Goal: Information Seeking & Learning: Learn about a topic

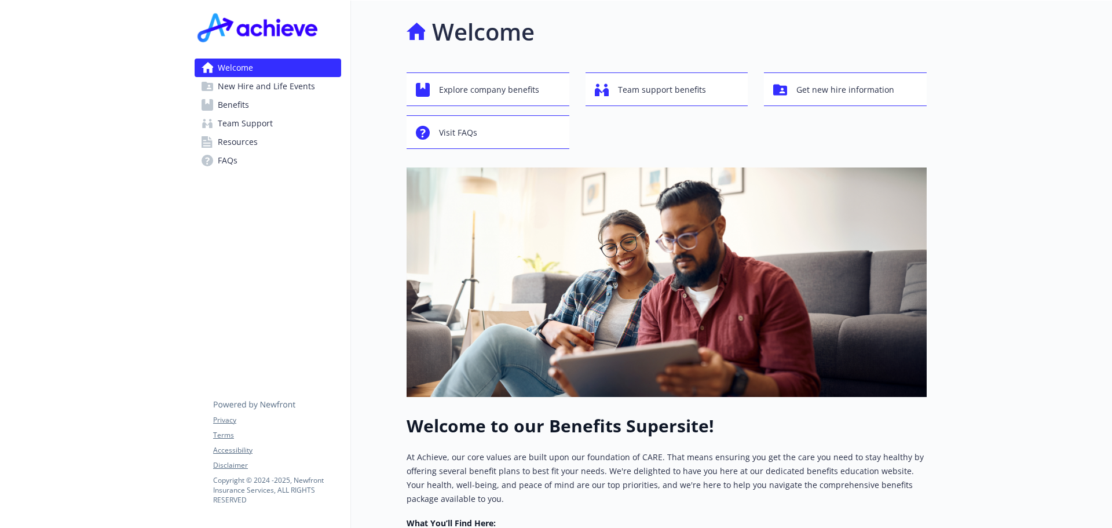
click at [265, 104] on link "Benefits" at bounding box center [268, 105] width 147 height 19
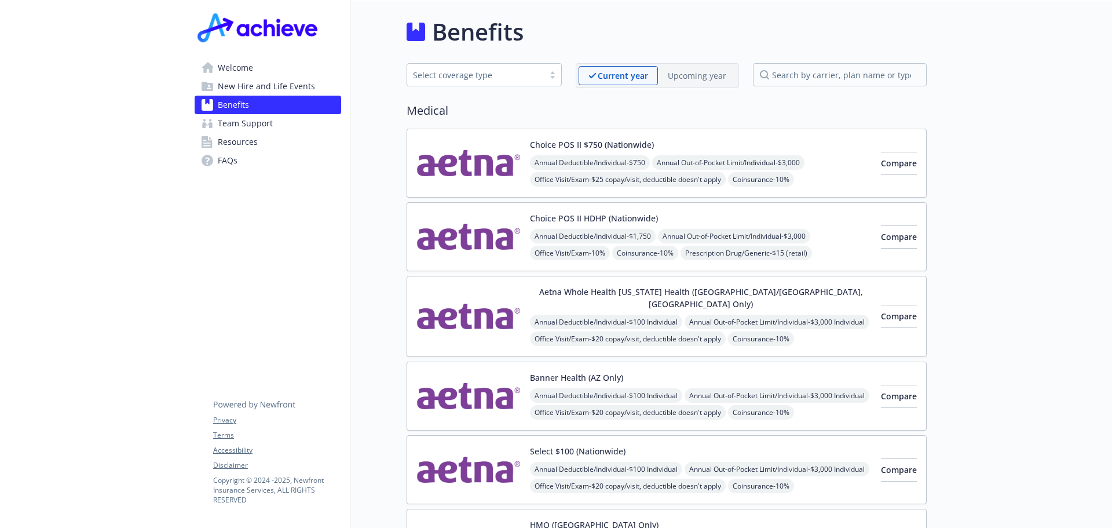
click at [245, 139] on span "Resources" at bounding box center [238, 142] width 40 height 19
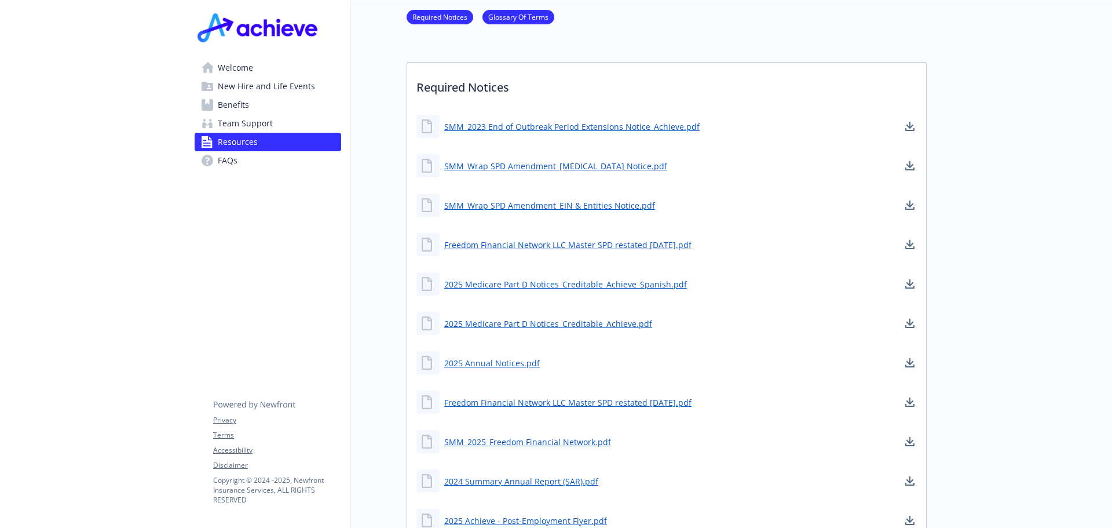
scroll to position [276, 0]
click at [658, 243] on link "Freedom Financial Network LLC Master SPD restated [DATE].pdf" at bounding box center [569, 244] width 250 height 14
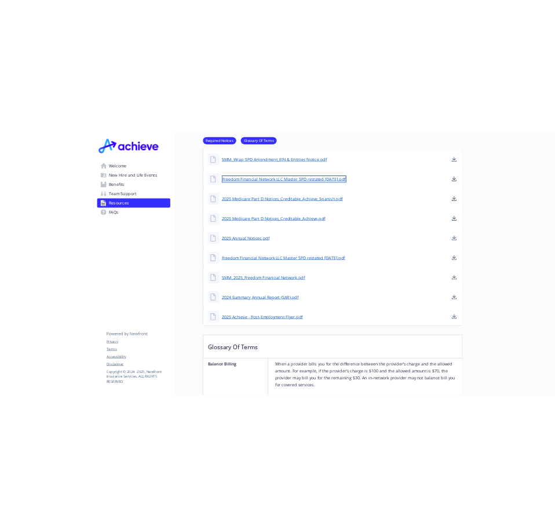
scroll to position [424, 0]
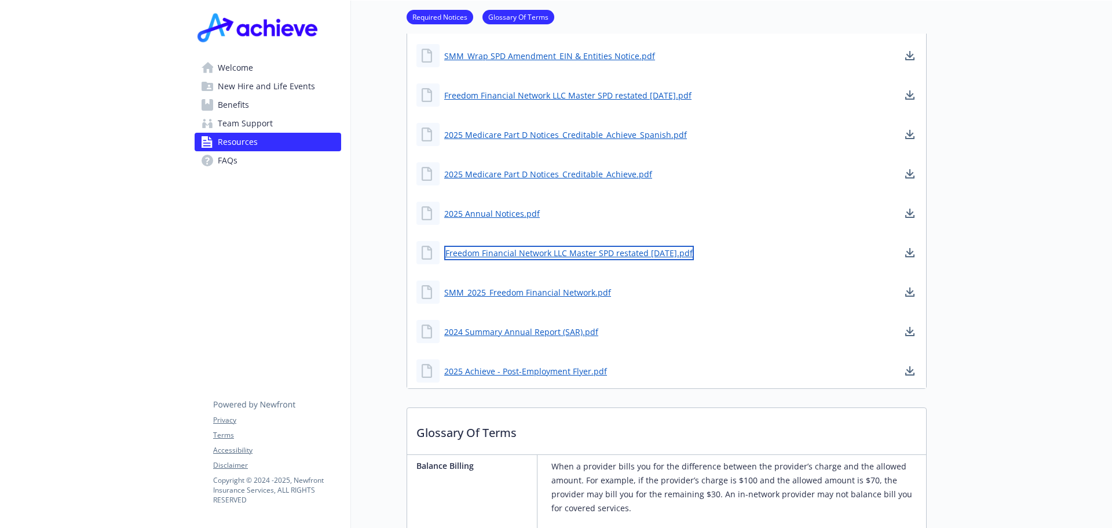
click at [636, 252] on link "Freedom Financial Network LLC Master SPD restated [DATE].pdf" at bounding box center [569, 253] width 250 height 14
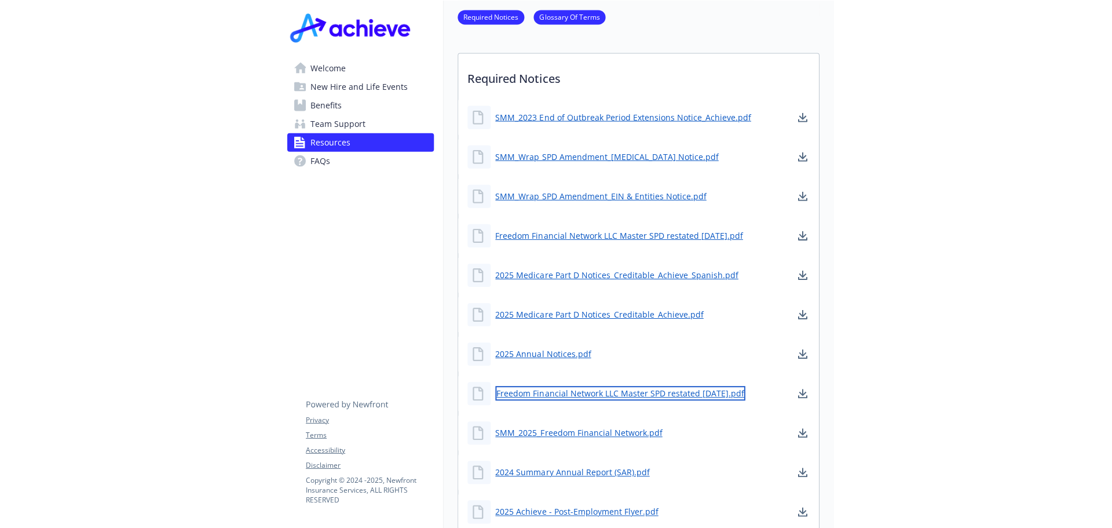
scroll to position [224, 0]
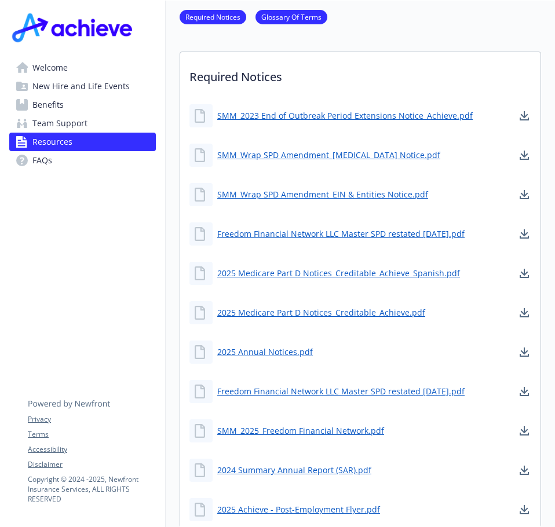
click at [65, 107] on link "Benefits" at bounding box center [82, 105] width 147 height 19
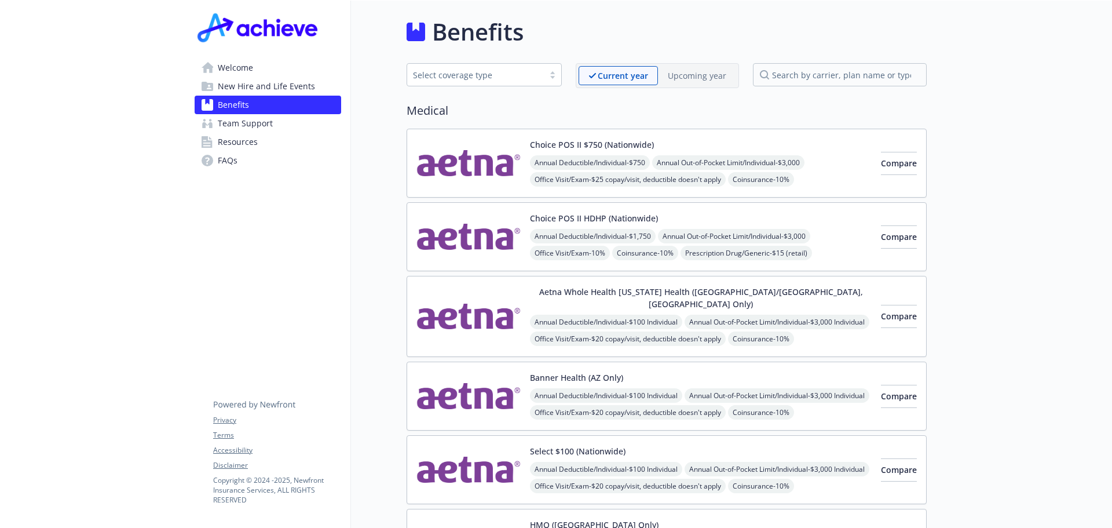
click at [760, 299] on div "Aetna Whole Health [US_STATE] Health ([GEOGRAPHIC_DATA]/[GEOGRAPHIC_DATA], [GEO…" at bounding box center [701, 315] width 342 height 61
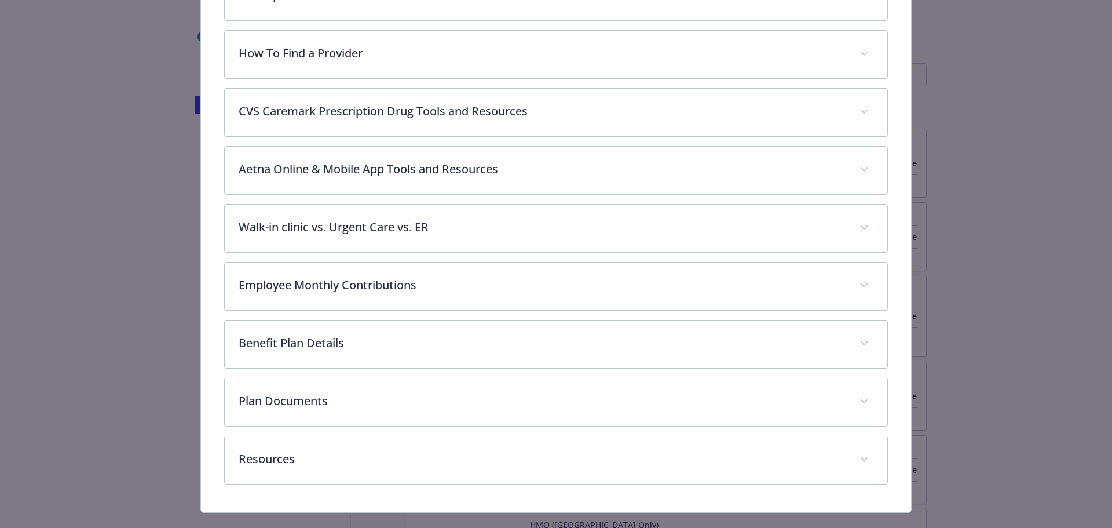
scroll to position [455, 0]
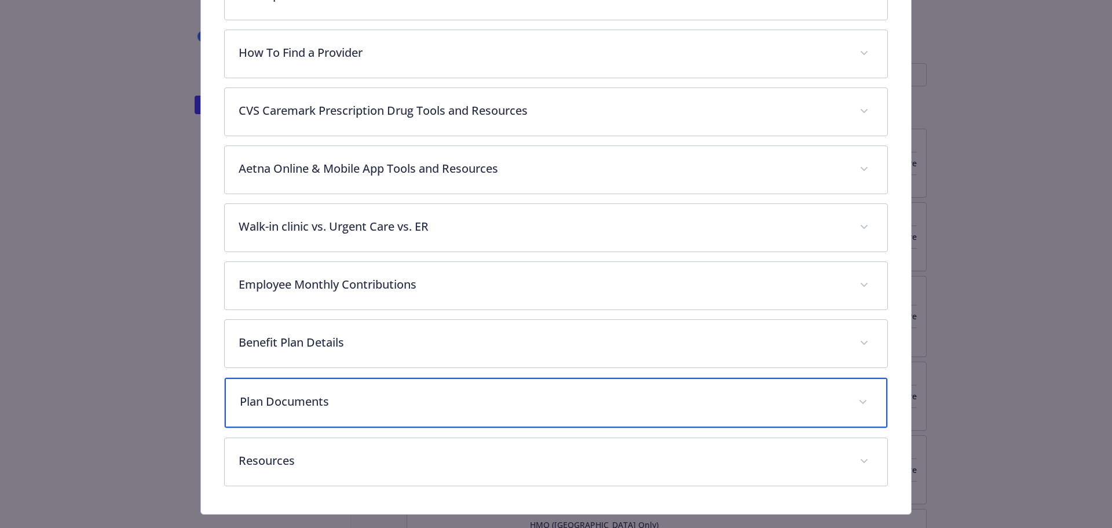
click at [509, 378] on div "Plan Documents" at bounding box center [556, 403] width 663 height 50
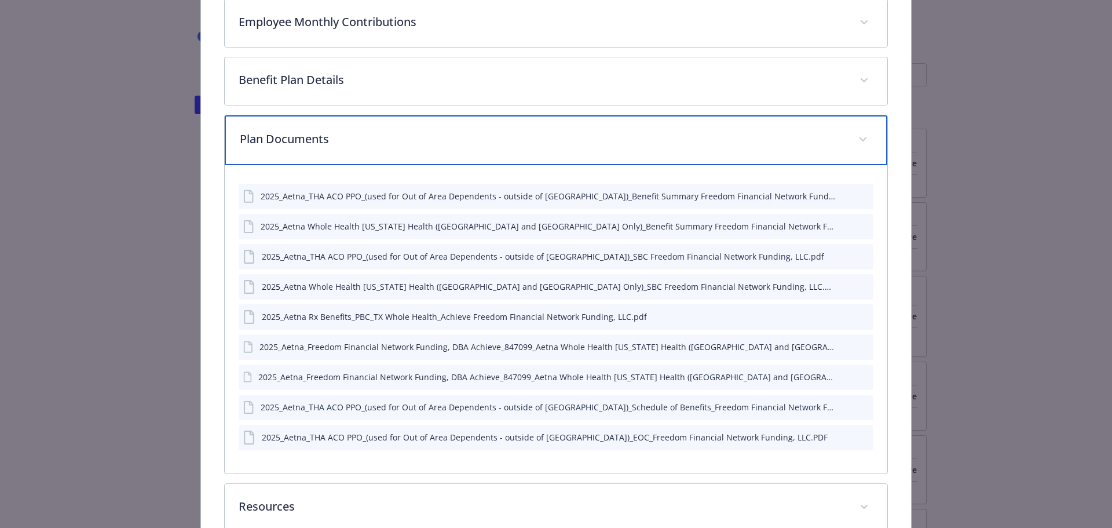
scroll to position [770, 0]
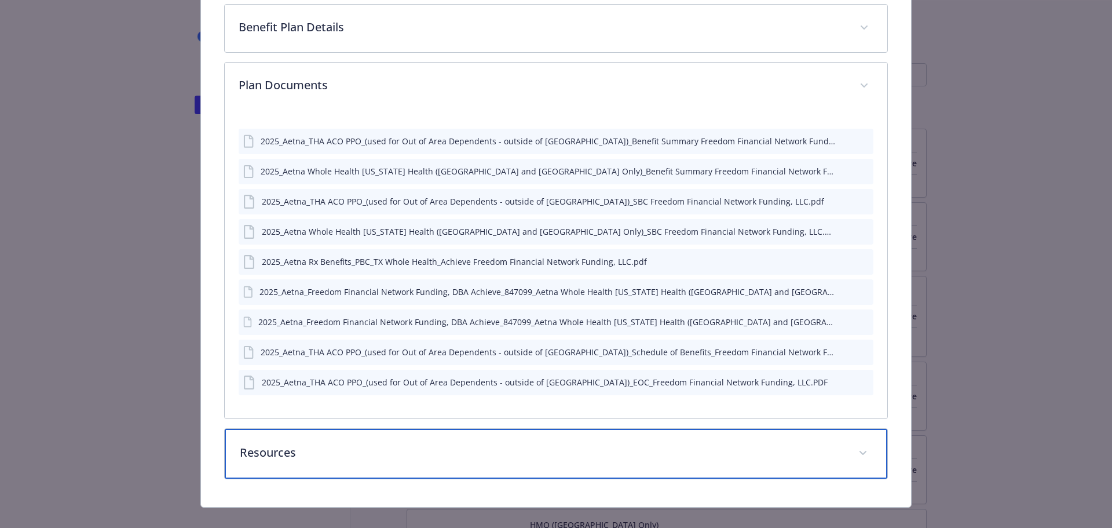
click at [361, 451] on div "Resources" at bounding box center [556, 454] width 663 height 50
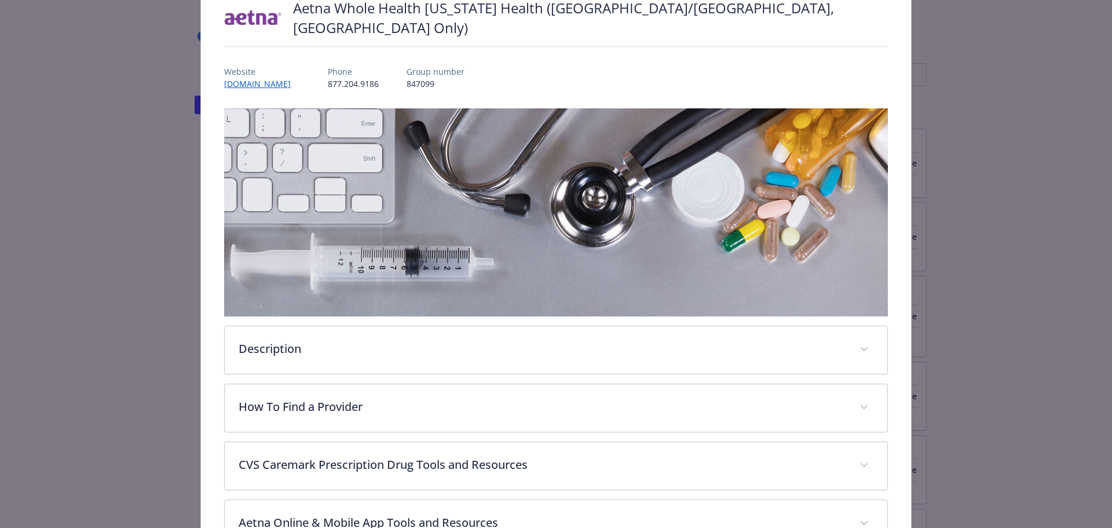
scroll to position [0, 0]
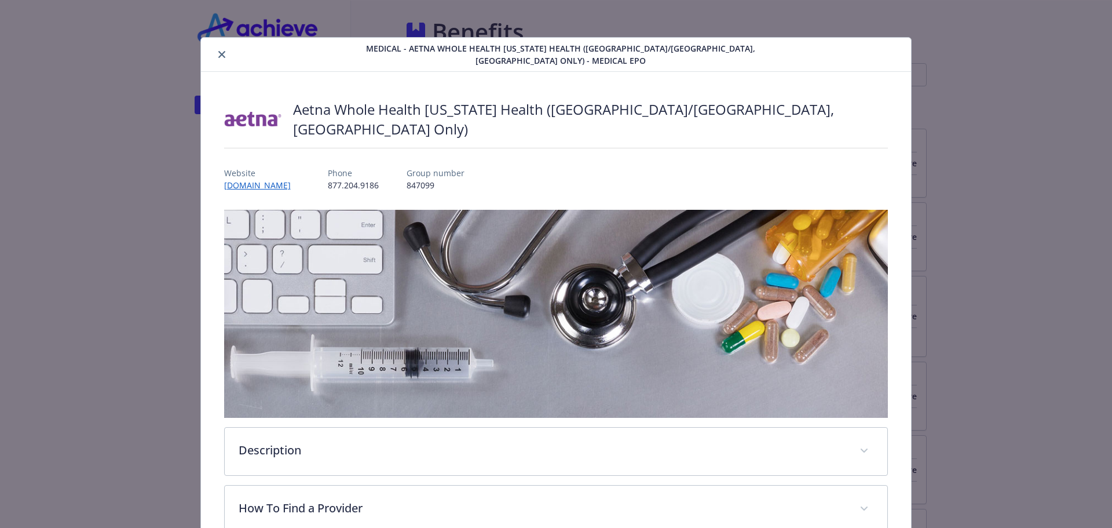
click at [993, 92] on div "Medical - Aetna Whole Health [US_STATE] Health ([GEOGRAPHIC_DATA]/[GEOGRAPHIC_D…" at bounding box center [556, 264] width 1112 height 528
